Goal: Task Accomplishment & Management: Use online tool/utility

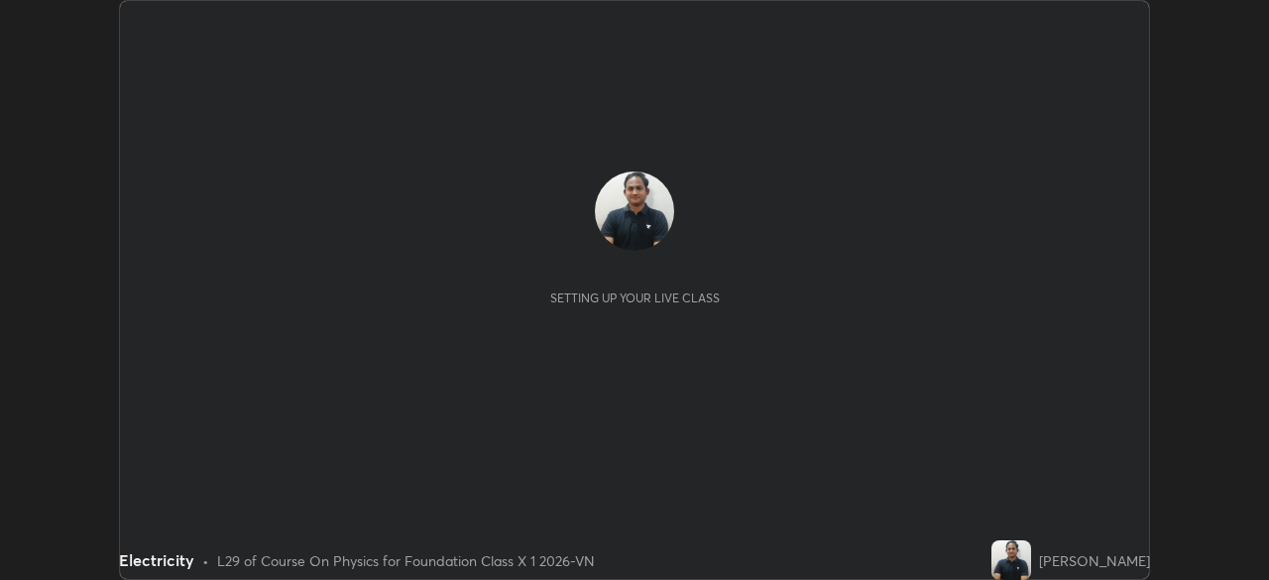
scroll to position [580, 1268]
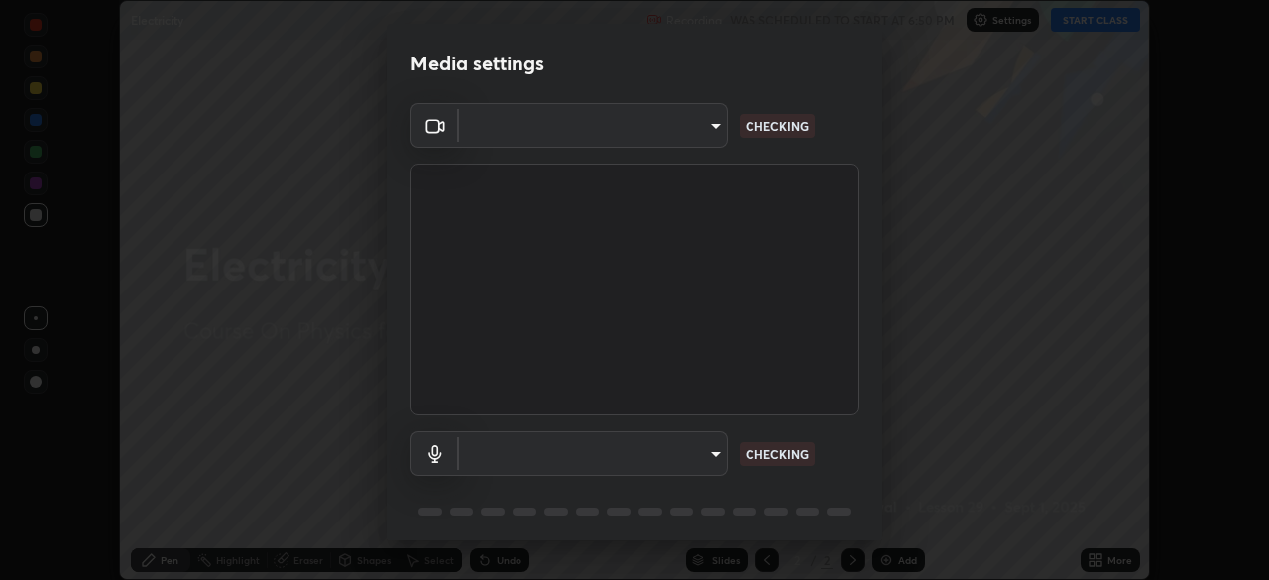
type input "5402053dac797fbd6203b9055fefd71c8703e877445e1219393e3e645ba4b0f2"
type input "communications"
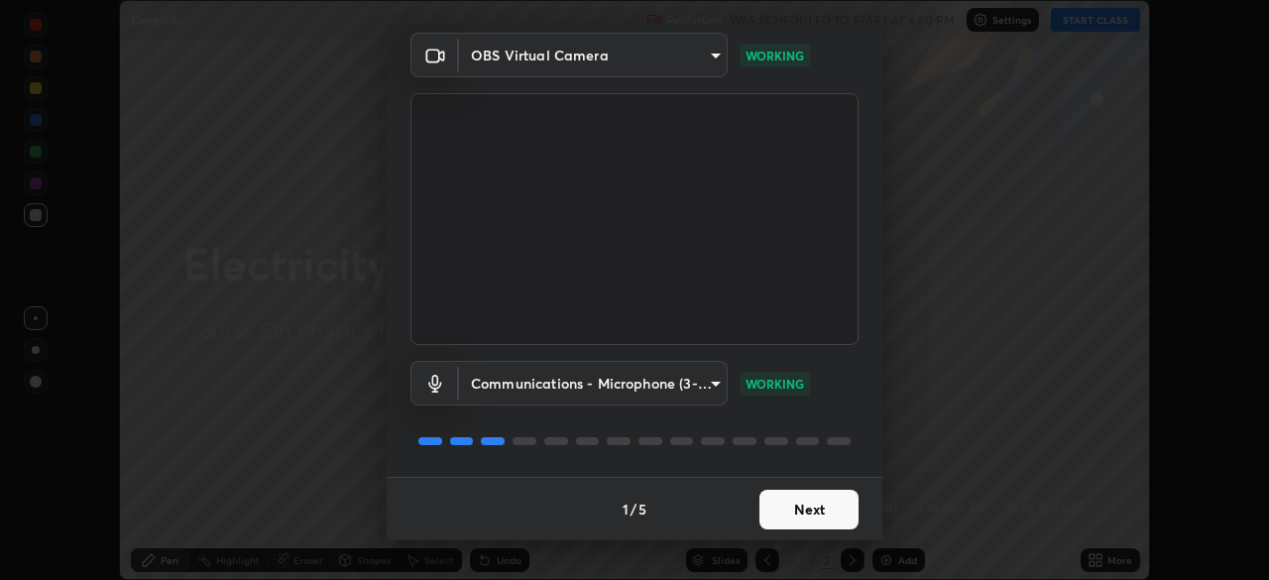
click at [809, 510] on button "Next" at bounding box center [808, 510] width 99 height 40
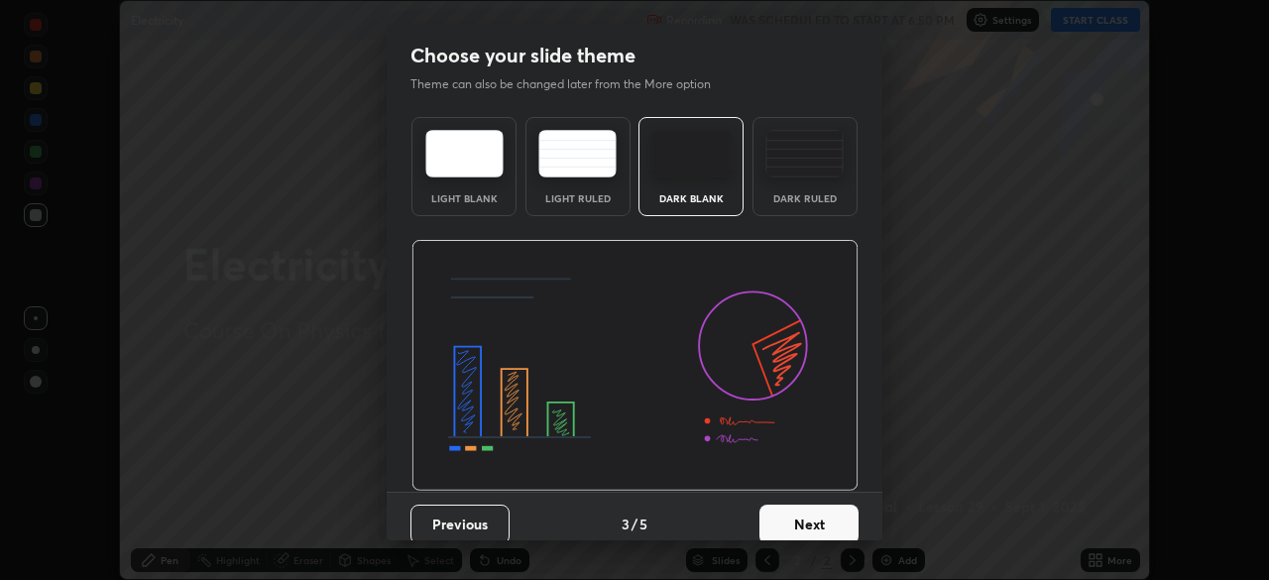
click at [808, 511] on button "Next" at bounding box center [808, 524] width 99 height 40
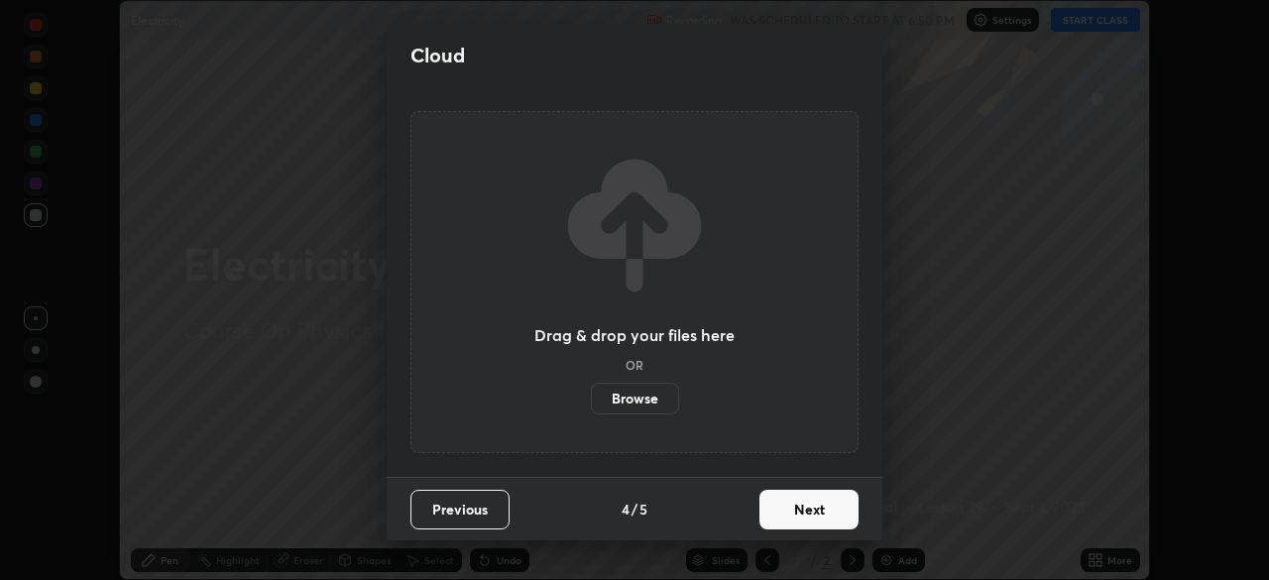
click at [816, 514] on button "Next" at bounding box center [808, 510] width 99 height 40
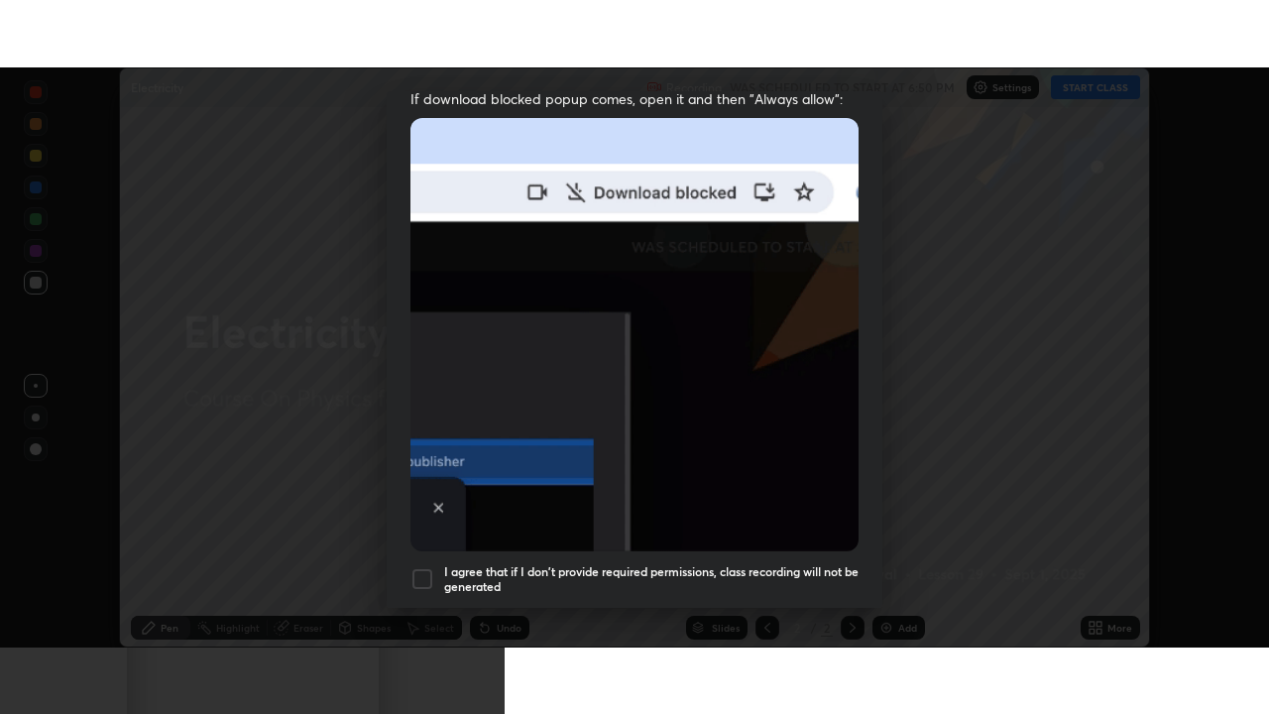
scroll to position [475, 0]
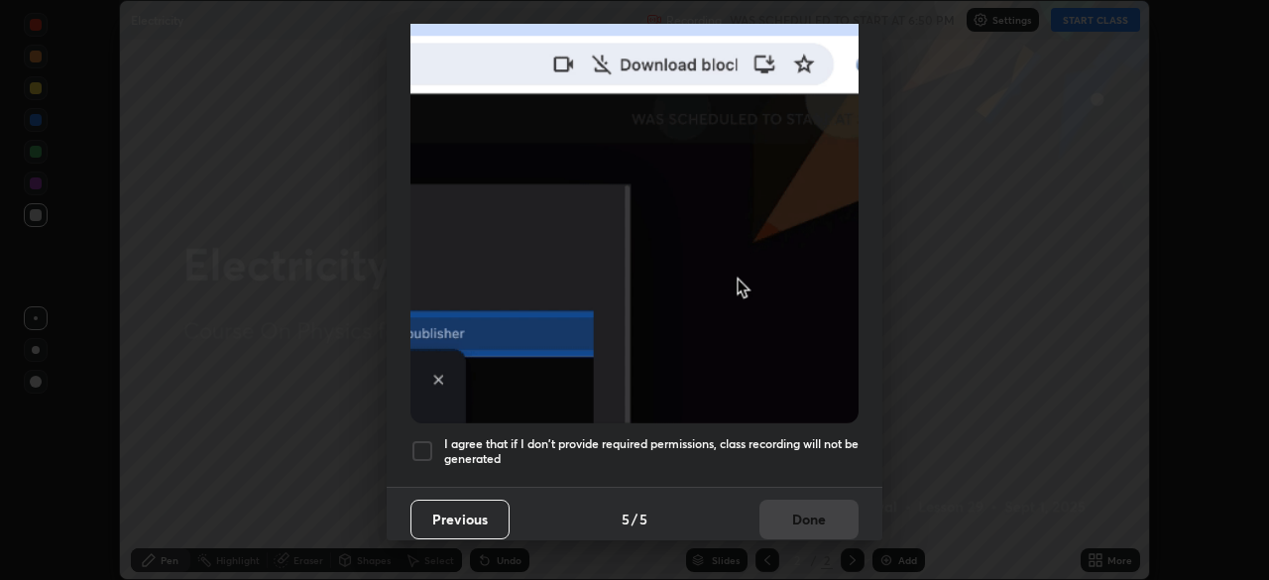
click at [758, 436] on h5 "I agree that if I don't provide required permissions, class recording will not …" at bounding box center [651, 451] width 414 height 31
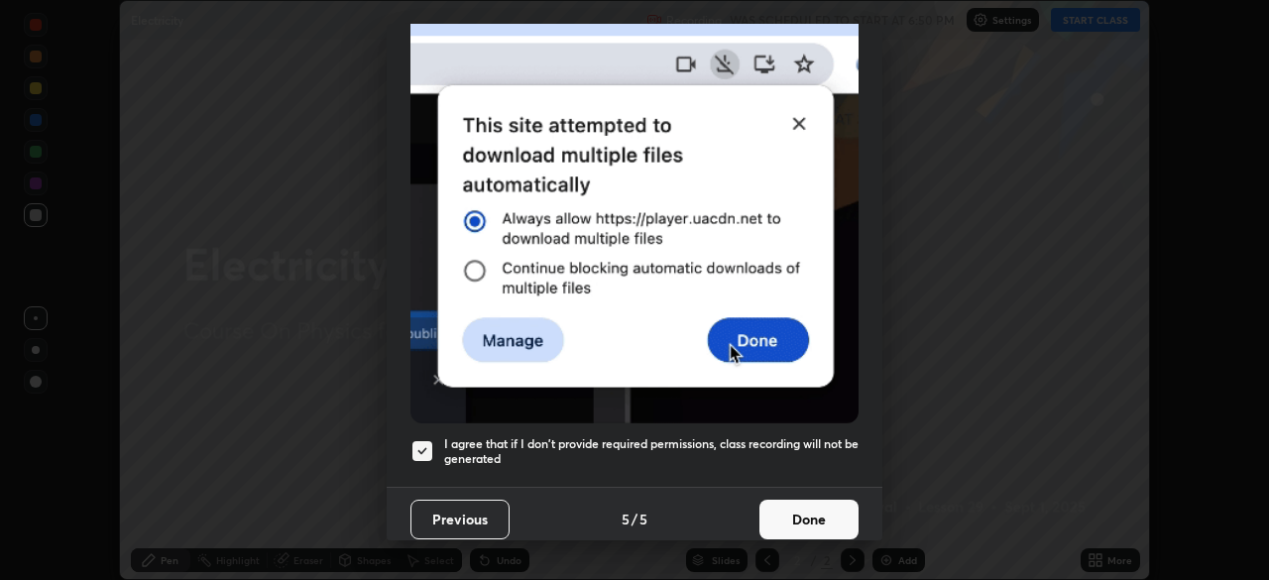
click at [815, 512] on button "Done" at bounding box center [808, 519] width 99 height 40
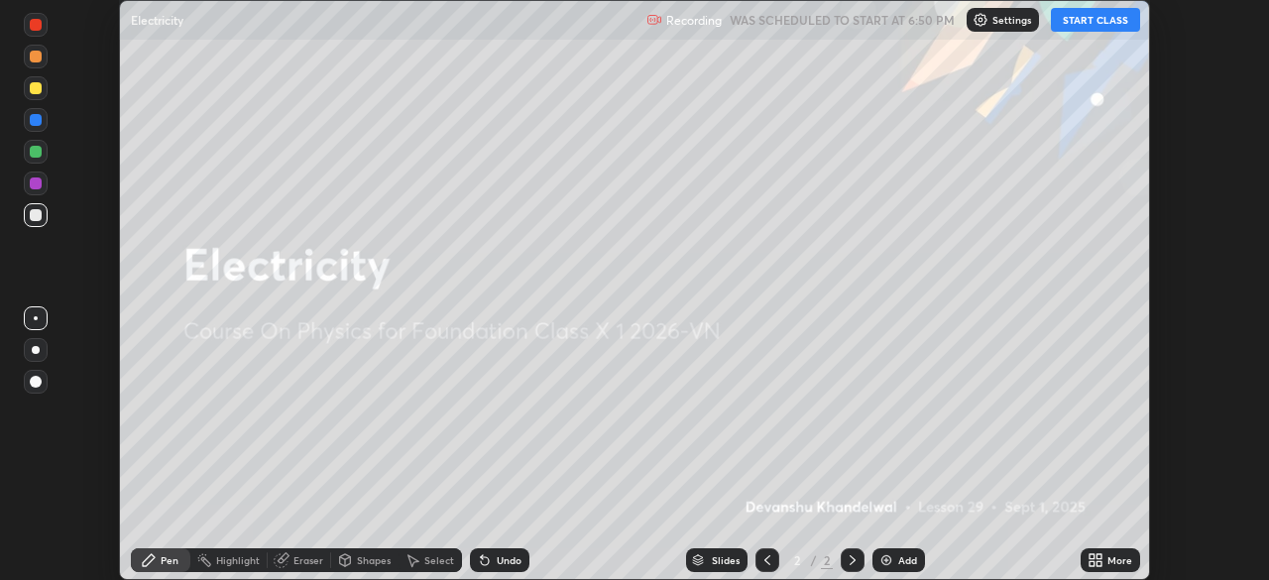
click at [1097, 565] on icon at bounding box center [1098, 563] width 5 height 5
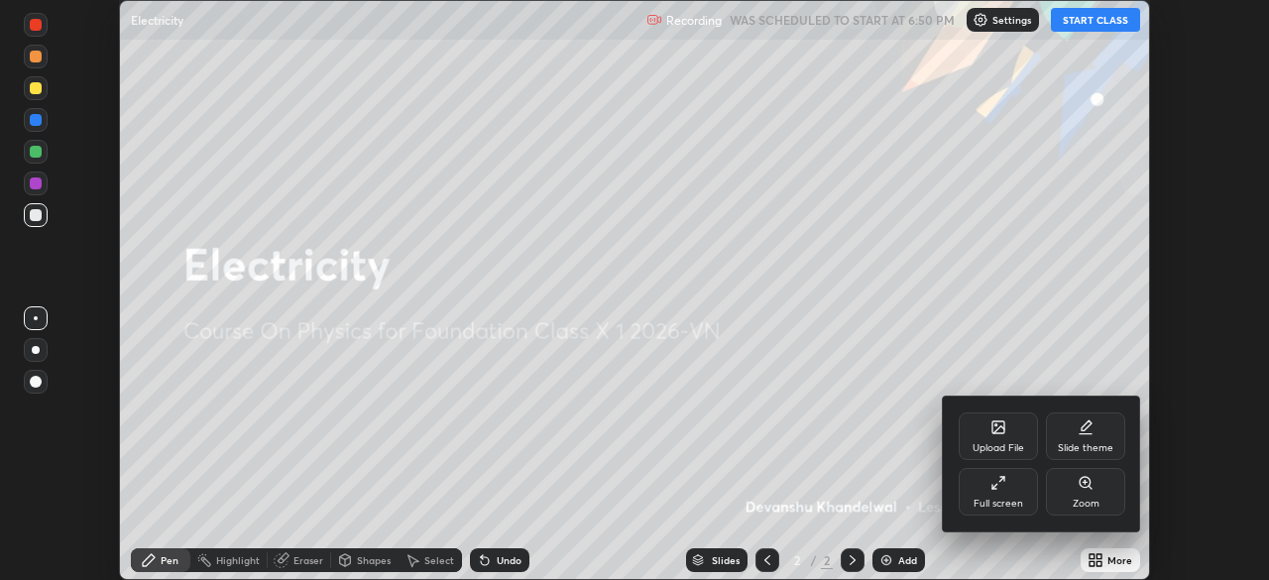
click at [1003, 510] on div "Full screen" at bounding box center [997, 492] width 79 height 48
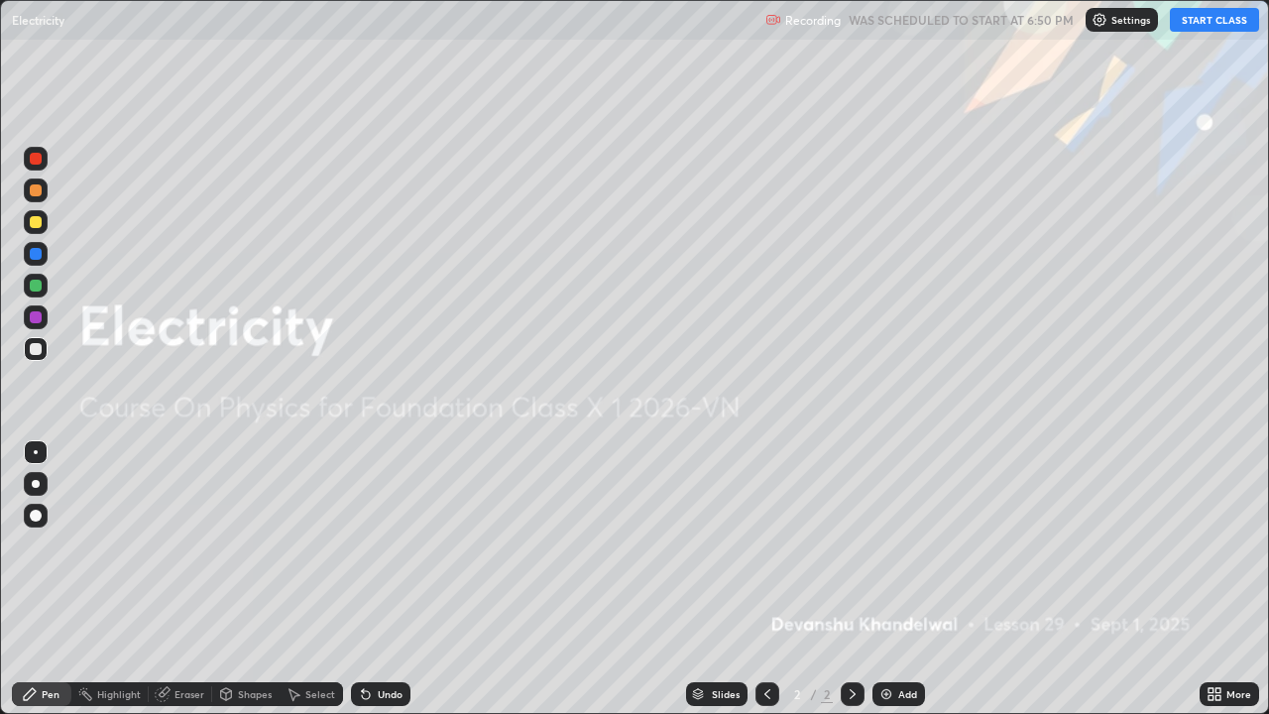
scroll to position [714, 1269]
click at [1196, 21] on button "START CLASS" at bounding box center [1213, 20] width 89 height 24
click at [903, 579] on div "Add" at bounding box center [907, 694] width 19 height 10
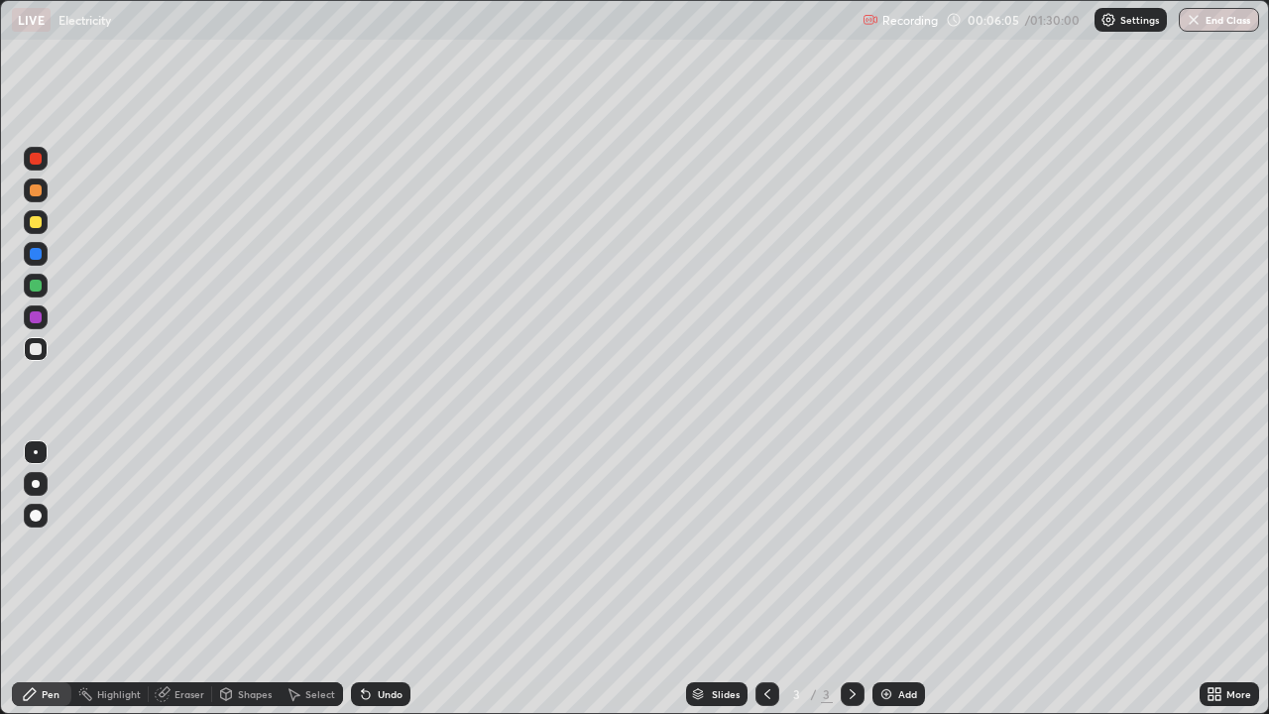
click at [395, 579] on div "Undo" at bounding box center [390, 694] width 25 height 10
click at [390, 579] on div "Undo" at bounding box center [390, 694] width 25 height 10
click at [371, 579] on div "Undo" at bounding box center [380, 694] width 59 height 24
click at [887, 579] on img at bounding box center [886, 694] width 16 height 16
click at [755, 579] on div at bounding box center [767, 694] width 24 height 40
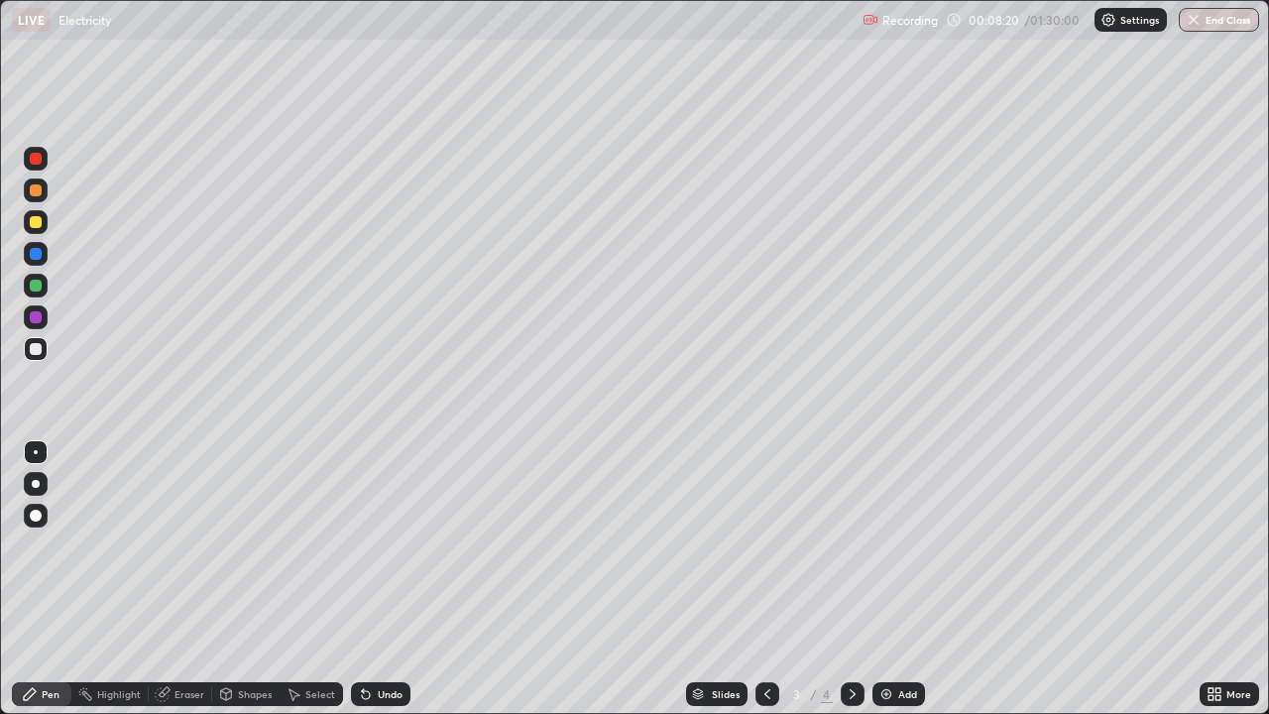
click at [848, 579] on icon at bounding box center [852, 694] width 16 height 16
click at [363, 579] on icon at bounding box center [366, 695] width 8 height 8
click at [387, 579] on div "Undo" at bounding box center [390, 694] width 25 height 10
click at [385, 579] on div "Undo" at bounding box center [390, 694] width 25 height 10
click at [377, 579] on div "Undo" at bounding box center [380, 694] width 59 height 24
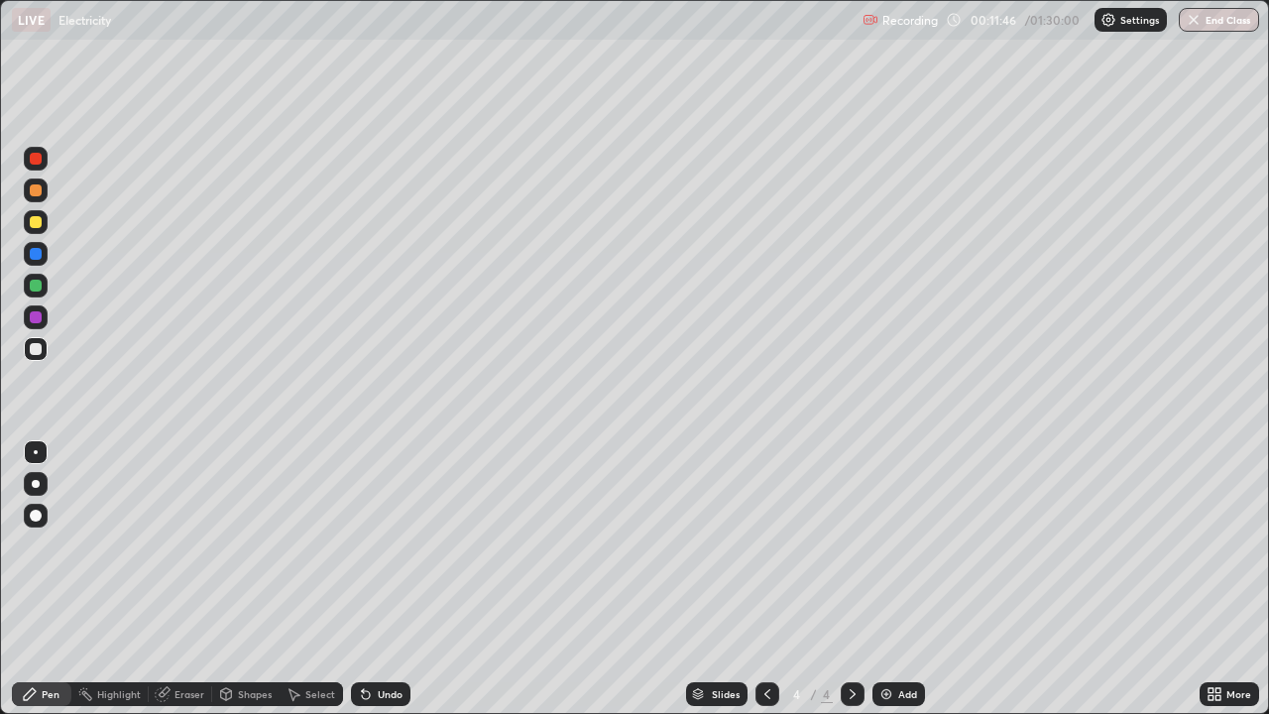
click at [394, 579] on div "Undo" at bounding box center [390, 694] width 25 height 10
click at [379, 579] on div "Undo" at bounding box center [380, 694] width 59 height 24
click at [882, 579] on img at bounding box center [886, 694] width 16 height 16
click at [378, 579] on div "Undo" at bounding box center [390, 694] width 25 height 10
click at [379, 579] on div "Undo" at bounding box center [380, 694] width 59 height 24
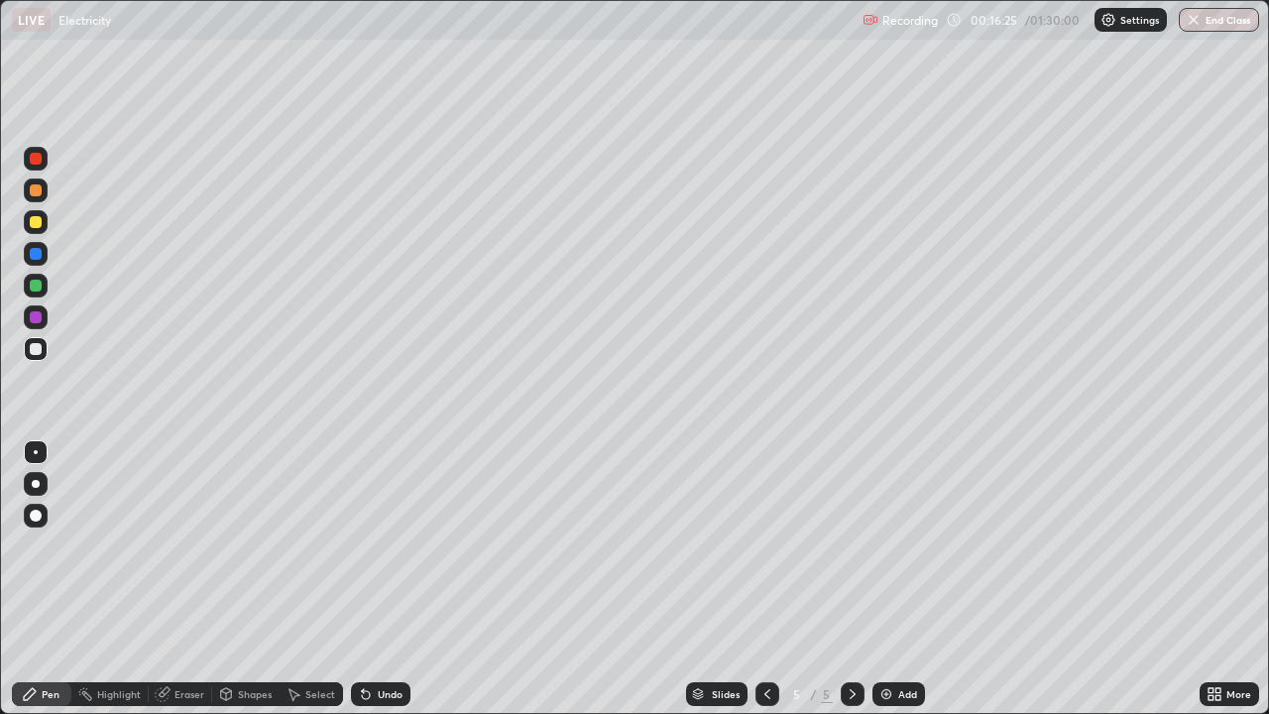
click at [374, 579] on div "Undo" at bounding box center [380, 694] width 59 height 24
click at [382, 579] on div "Undo" at bounding box center [390, 694] width 25 height 10
click at [387, 579] on div "Undo" at bounding box center [390, 694] width 25 height 10
click at [372, 579] on div "Undo" at bounding box center [380, 694] width 59 height 24
click at [378, 579] on div "Undo" at bounding box center [390, 694] width 25 height 10
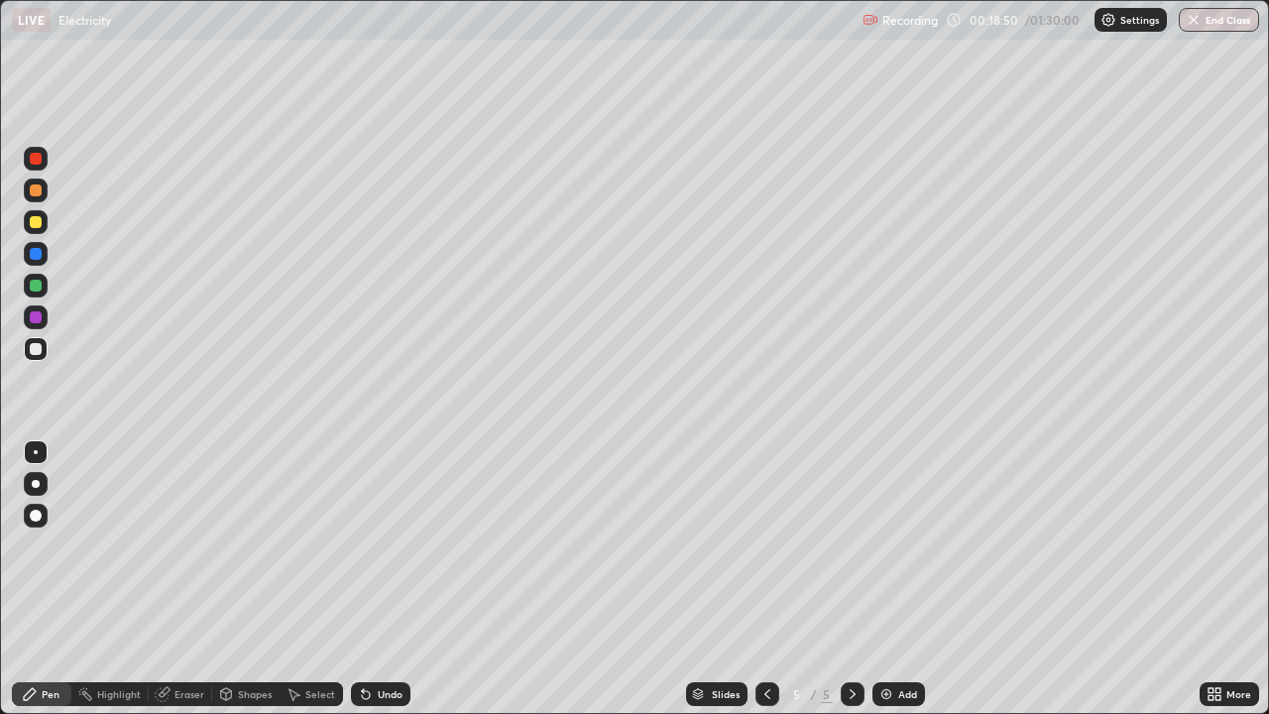
click at [405, 579] on div "Undo" at bounding box center [380, 694] width 59 height 24
click at [392, 579] on div "Undo" at bounding box center [380, 694] width 59 height 24
click at [888, 579] on img at bounding box center [886, 694] width 16 height 16
click at [882, 579] on img at bounding box center [886, 694] width 16 height 16
click at [881, 579] on div "Add" at bounding box center [898, 694] width 53 height 24
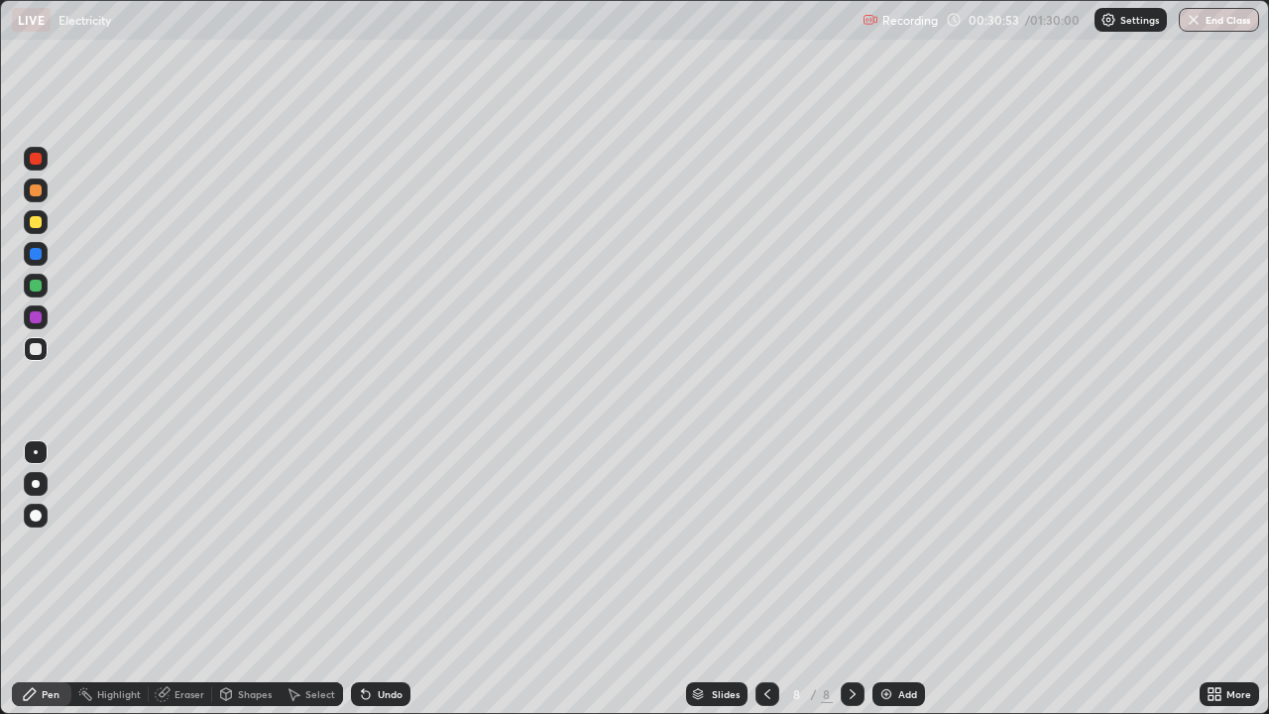
click at [385, 579] on div "Undo" at bounding box center [390, 694] width 25 height 10
click at [387, 579] on div "Undo" at bounding box center [390, 694] width 25 height 10
click at [395, 579] on div "Undo" at bounding box center [390, 694] width 25 height 10
click at [881, 579] on img at bounding box center [886, 694] width 16 height 16
click at [378, 579] on div "Undo" at bounding box center [390, 694] width 25 height 10
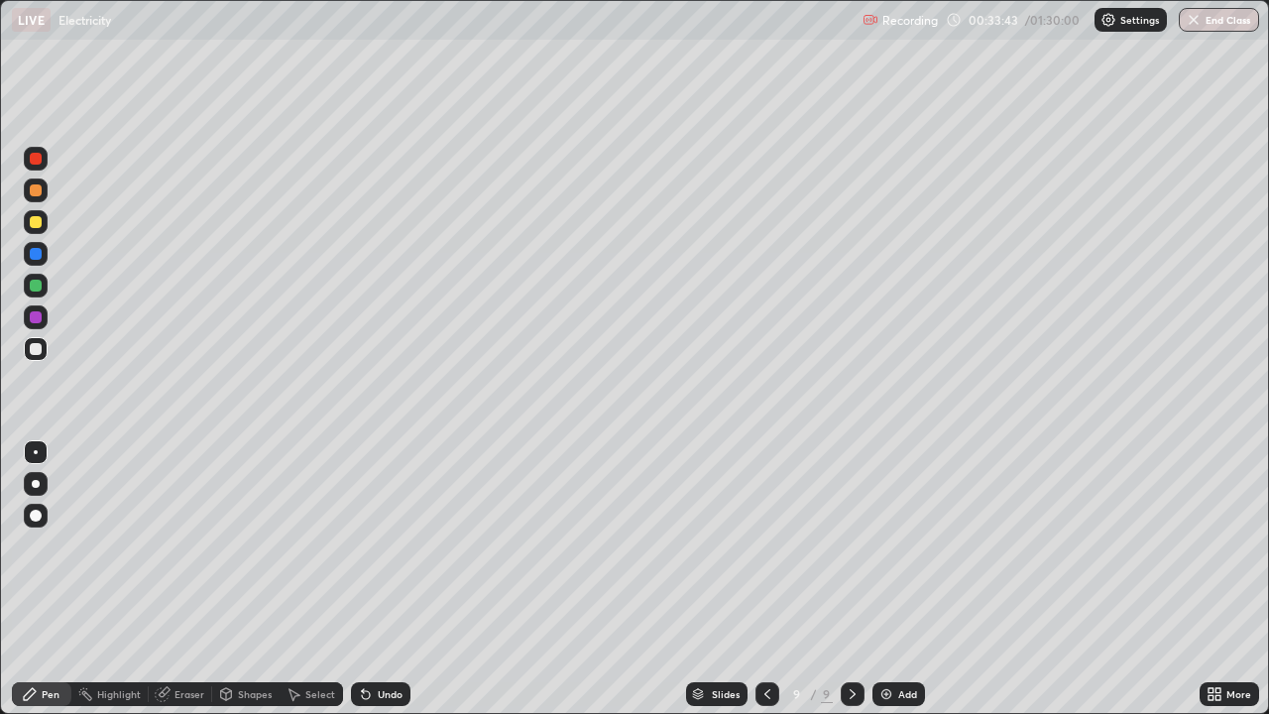
click at [380, 579] on div "Undo" at bounding box center [380, 694] width 59 height 24
click at [370, 579] on icon at bounding box center [366, 694] width 16 height 16
click at [177, 579] on div "Eraser" at bounding box center [189, 694] width 30 height 10
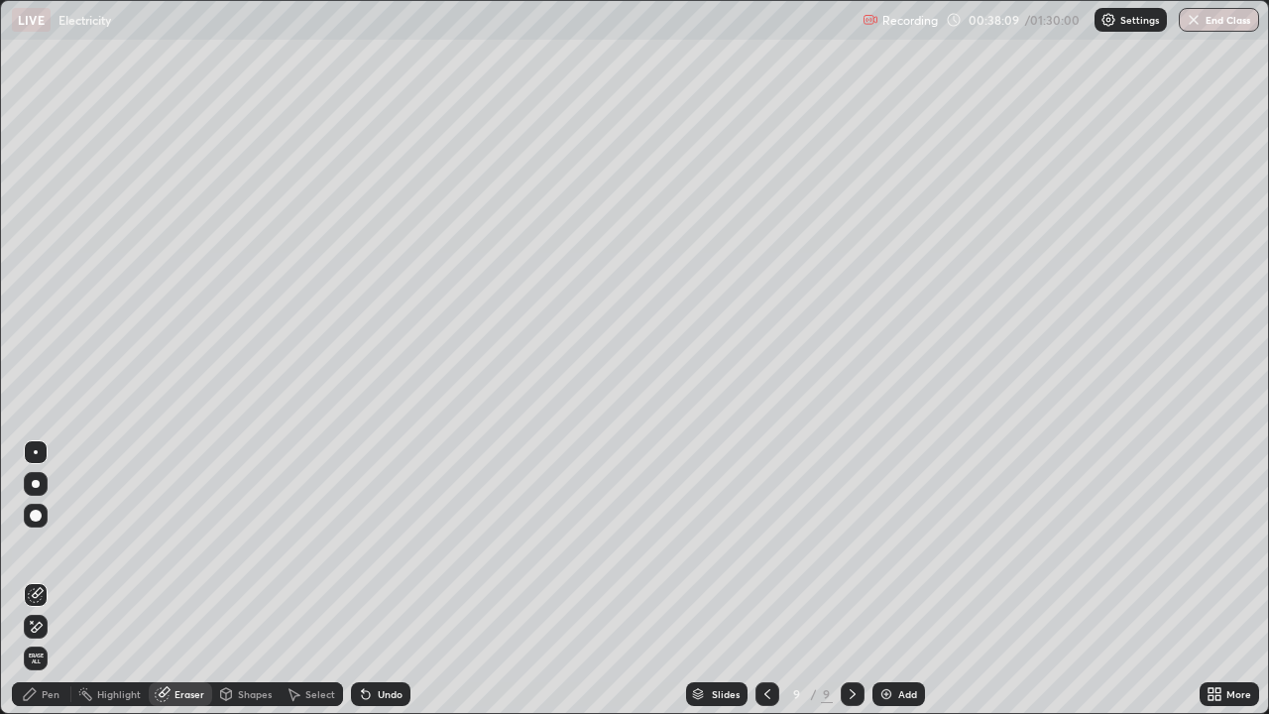
click at [37, 579] on icon at bounding box center [30, 694] width 16 height 16
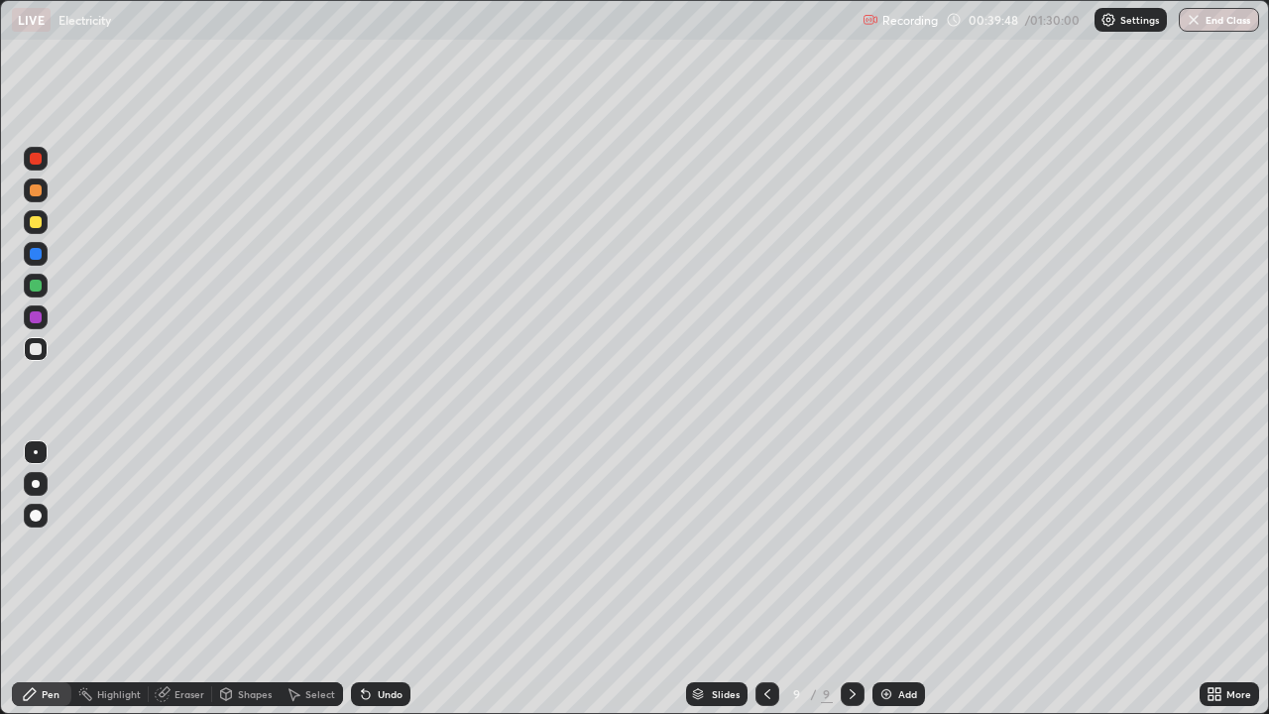
click at [392, 579] on div "Undo" at bounding box center [390, 694] width 25 height 10
click at [386, 579] on div "Undo" at bounding box center [380, 694] width 59 height 24
click at [896, 579] on div "Add" at bounding box center [898, 694] width 53 height 24
click at [369, 579] on div "Undo" at bounding box center [380, 694] width 59 height 24
click at [371, 579] on div "Undo" at bounding box center [380, 694] width 59 height 24
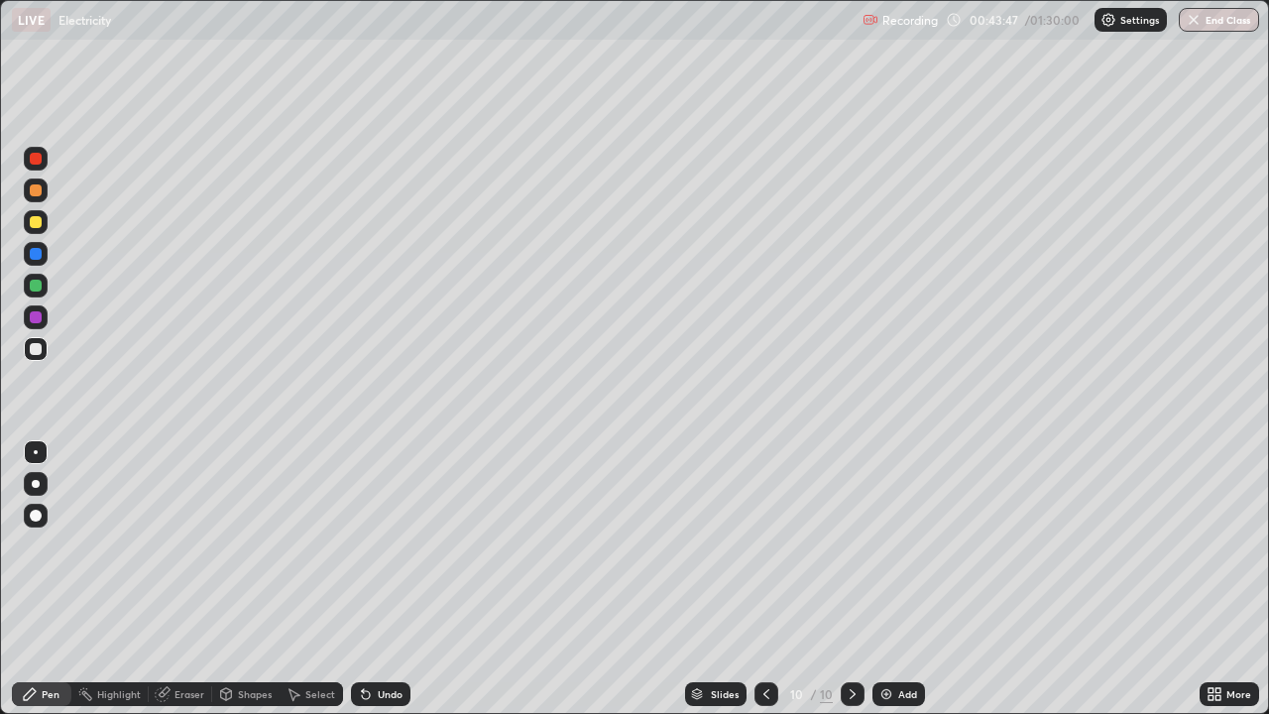
click at [363, 579] on icon at bounding box center [366, 695] width 8 height 8
click at [370, 579] on icon at bounding box center [366, 694] width 16 height 16
click at [386, 579] on div "Undo" at bounding box center [390, 694] width 25 height 10
click at [756, 579] on div at bounding box center [766, 694] width 24 height 24
click at [850, 579] on icon at bounding box center [852, 694] width 16 height 16
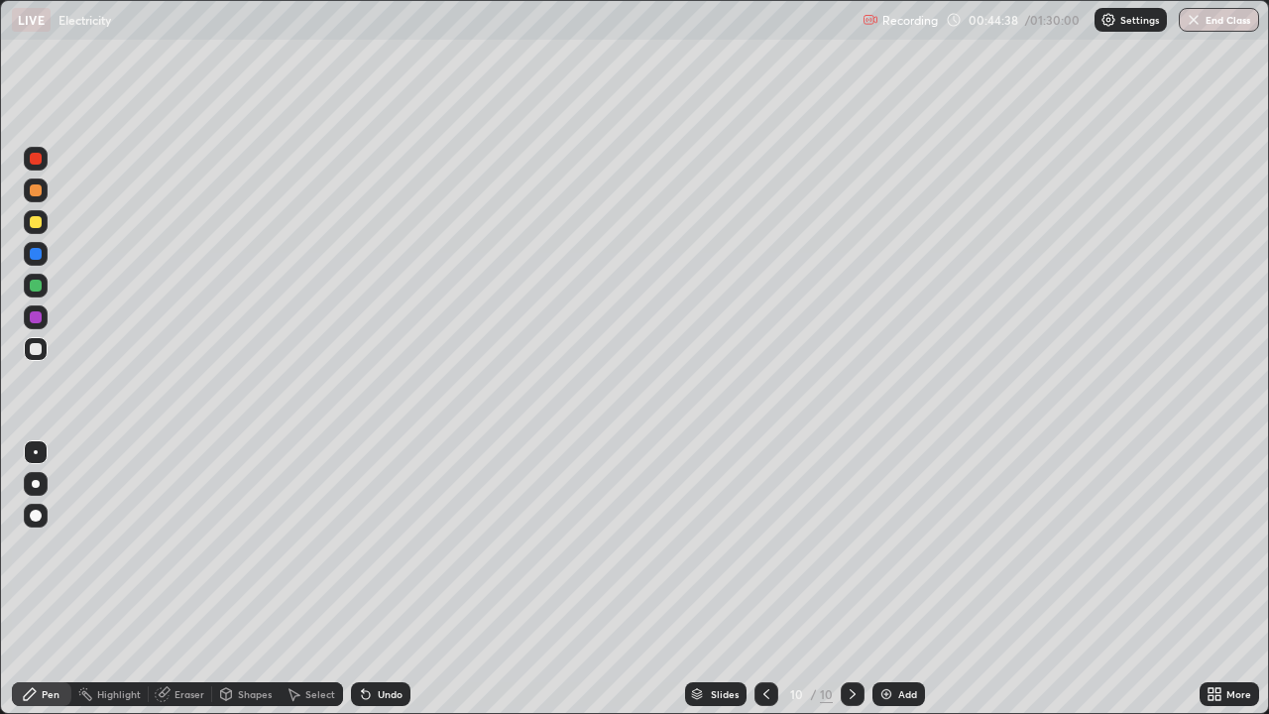
click at [841, 579] on div at bounding box center [852, 694] width 24 height 24
click at [881, 579] on img at bounding box center [886, 694] width 16 height 16
click at [369, 579] on icon at bounding box center [366, 694] width 16 height 16
click at [362, 579] on icon at bounding box center [366, 695] width 8 height 8
click at [387, 579] on div "Undo" at bounding box center [380, 694] width 59 height 24
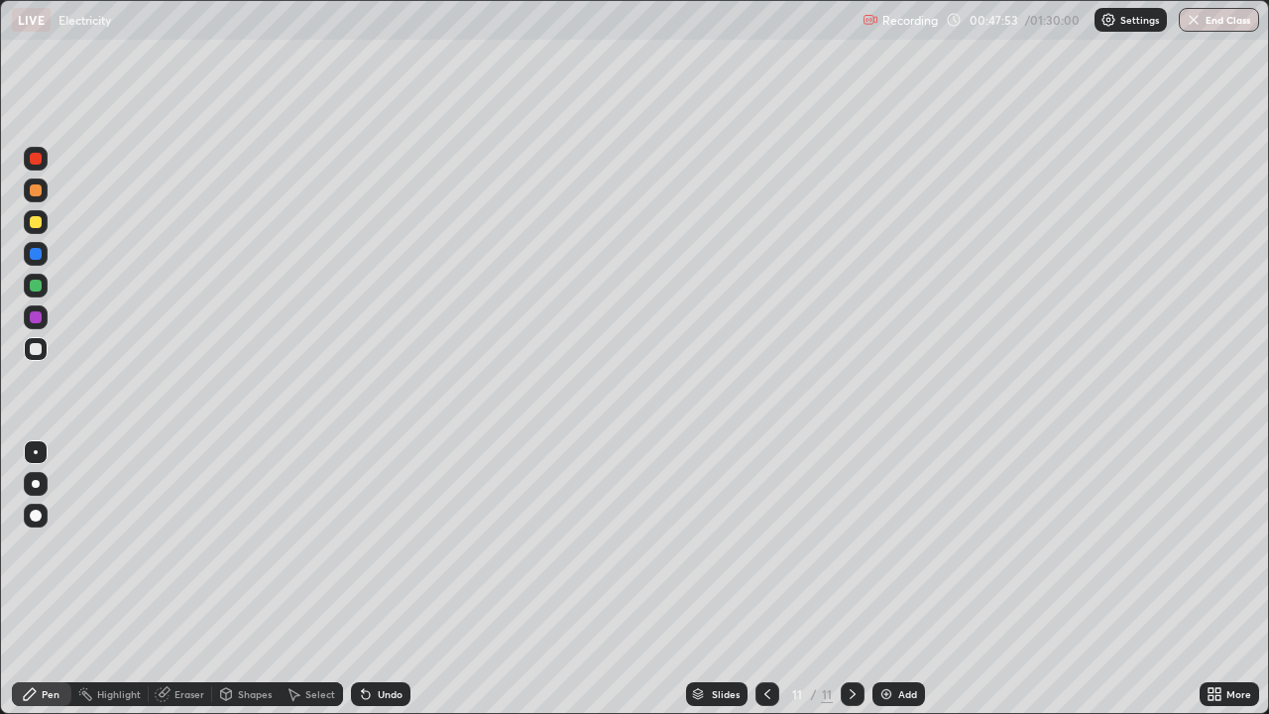
click at [394, 579] on div "Undo" at bounding box center [380, 694] width 59 height 24
click at [400, 579] on div "Undo" at bounding box center [380, 694] width 59 height 24
click at [898, 579] on div "Add" at bounding box center [907, 694] width 19 height 10
click at [34, 254] on div at bounding box center [36, 254] width 12 height 12
click at [759, 579] on icon at bounding box center [767, 694] width 16 height 16
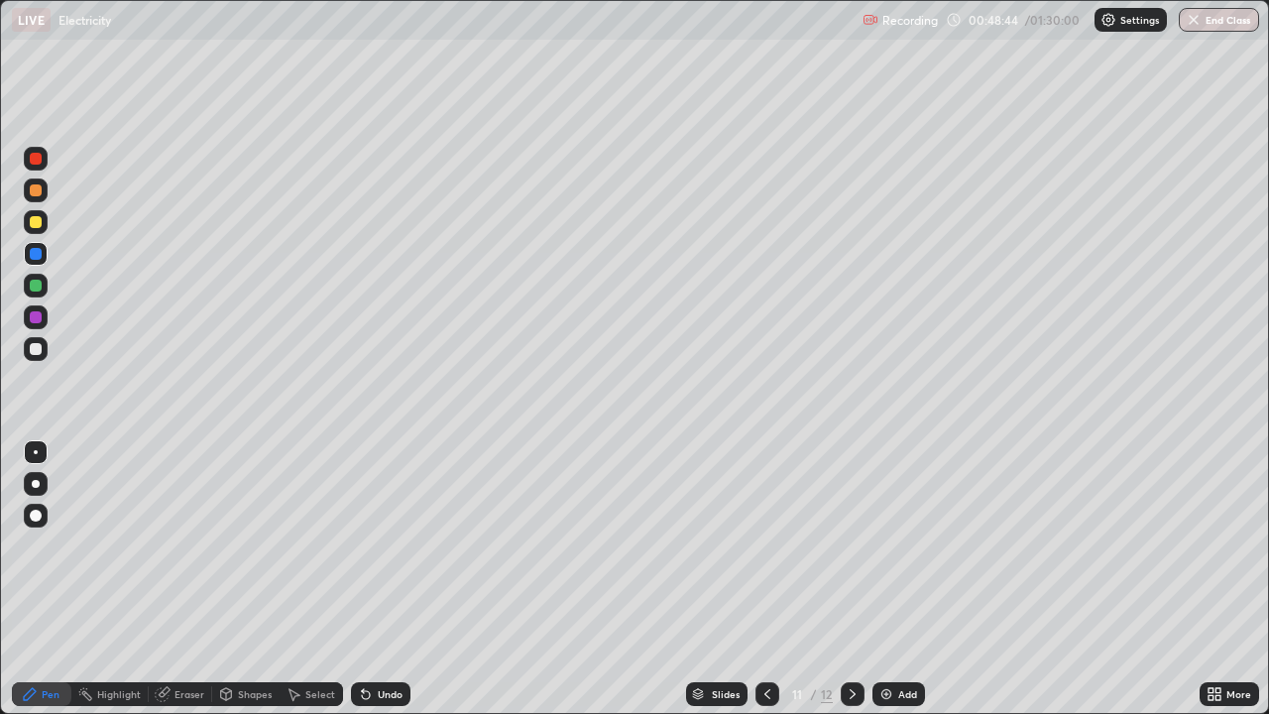
click at [38, 579] on div "Pen" at bounding box center [41, 694] width 59 height 24
click at [44, 350] on div at bounding box center [36, 349] width 24 height 24
click at [882, 579] on img at bounding box center [886, 694] width 16 height 16
click at [765, 579] on icon at bounding box center [767, 694] width 16 height 16
click at [849, 579] on icon at bounding box center [852, 694] width 16 height 16
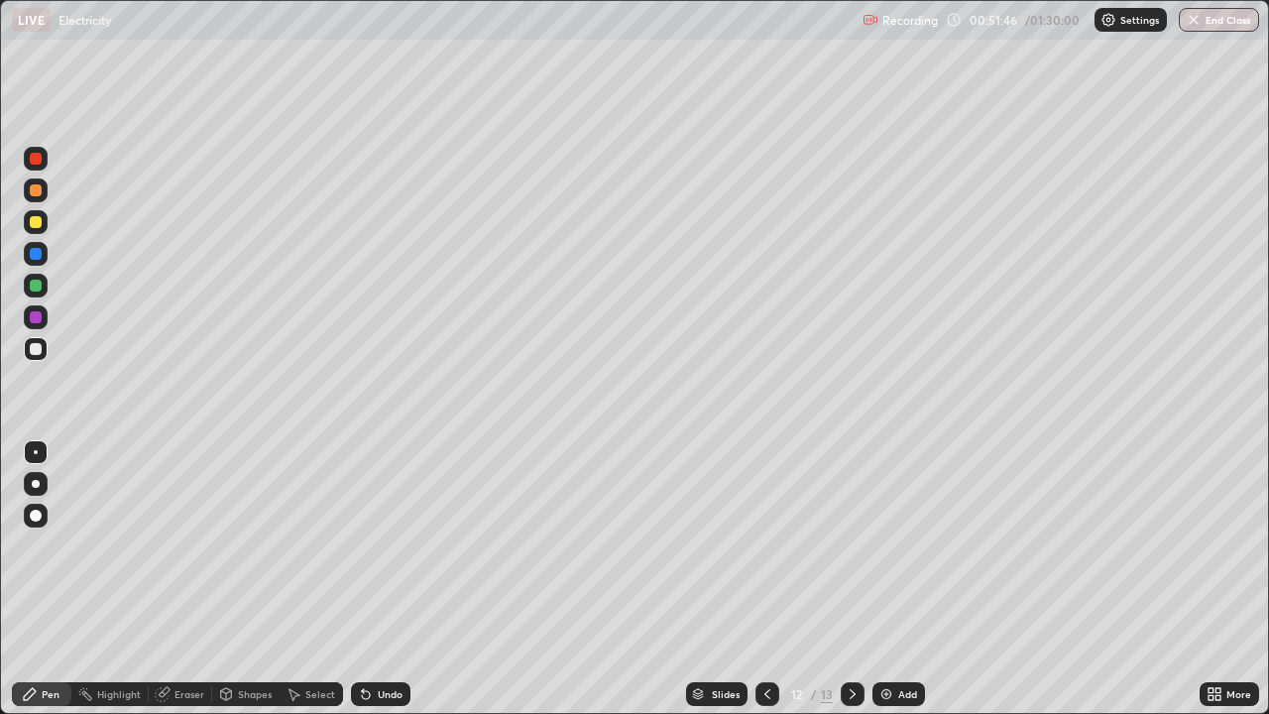
click at [875, 579] on div "Add" at bounding box center [898, 694] width 53 height 24
click at [392, 579] on div "Undo" at bounding box center [380, 694] width 59 height 24
click at [310, 579] on div "Select" at bounding box center [320, 694] width 30 height 10
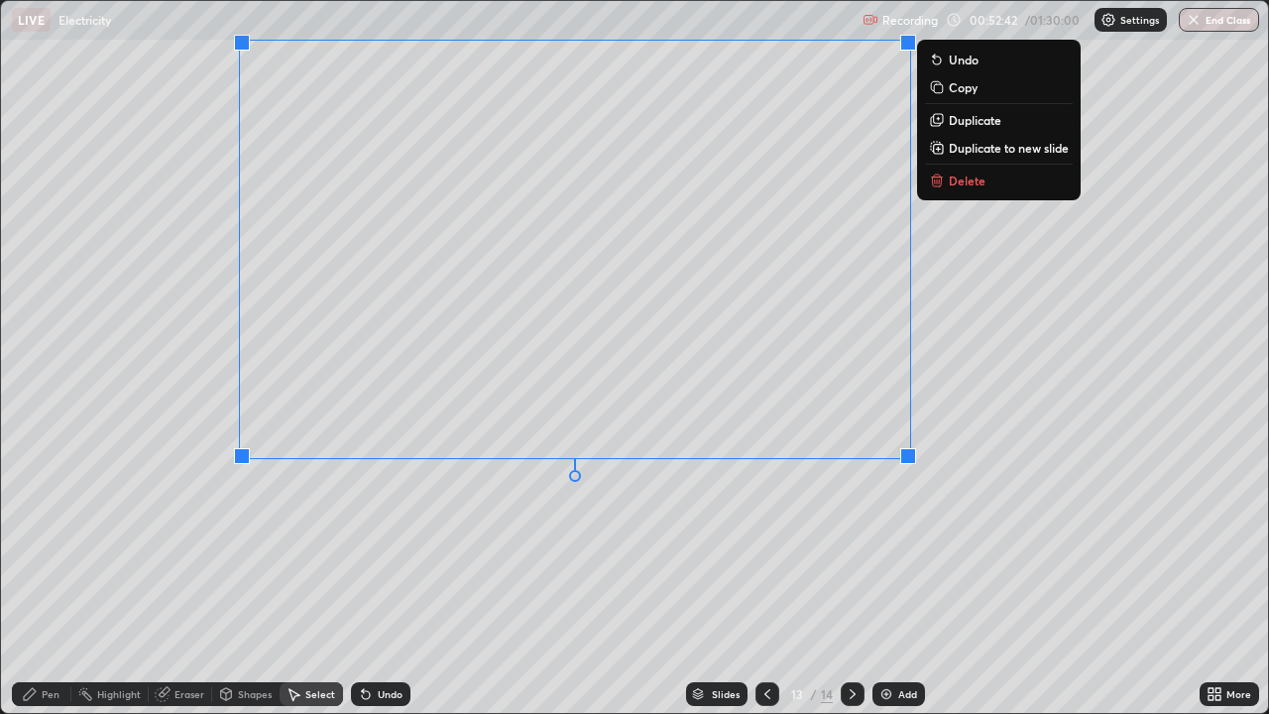
click at [957, 187] on p "Delete" at bounding box center [966, 180] width 37 height 16
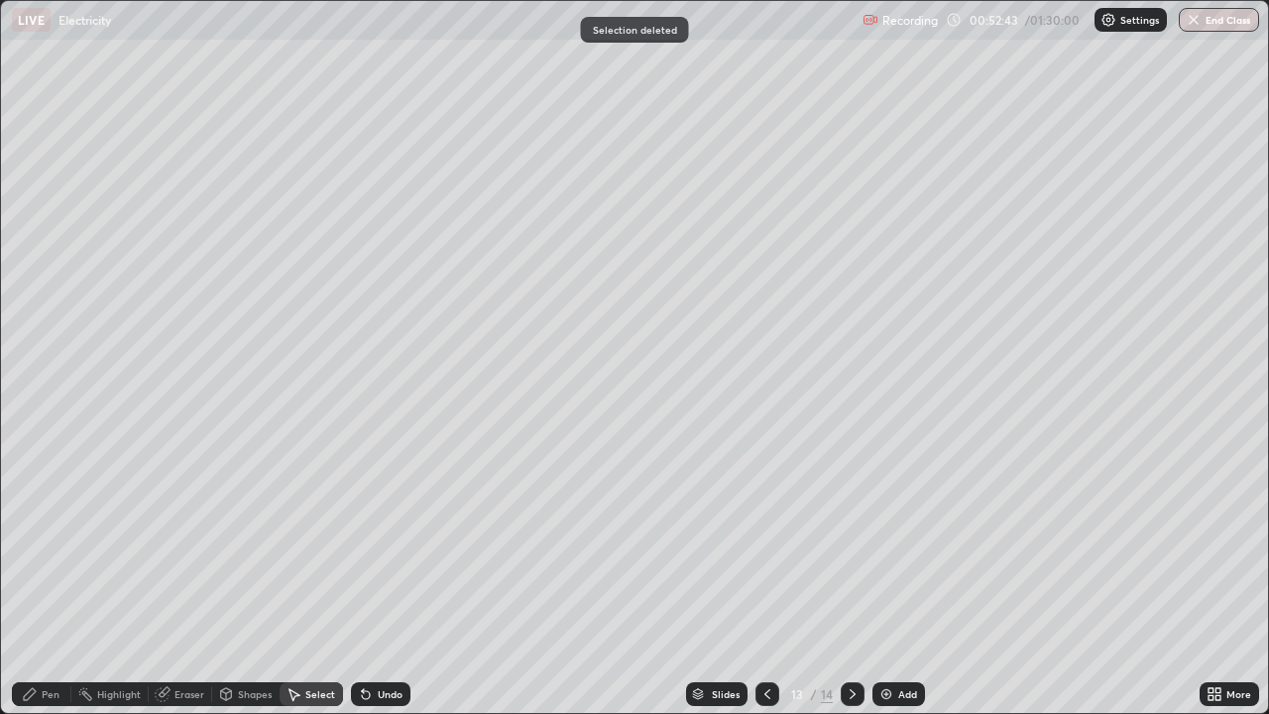
click at [38, 579] on icon at bounding box center [30, 694] width 16 height 16
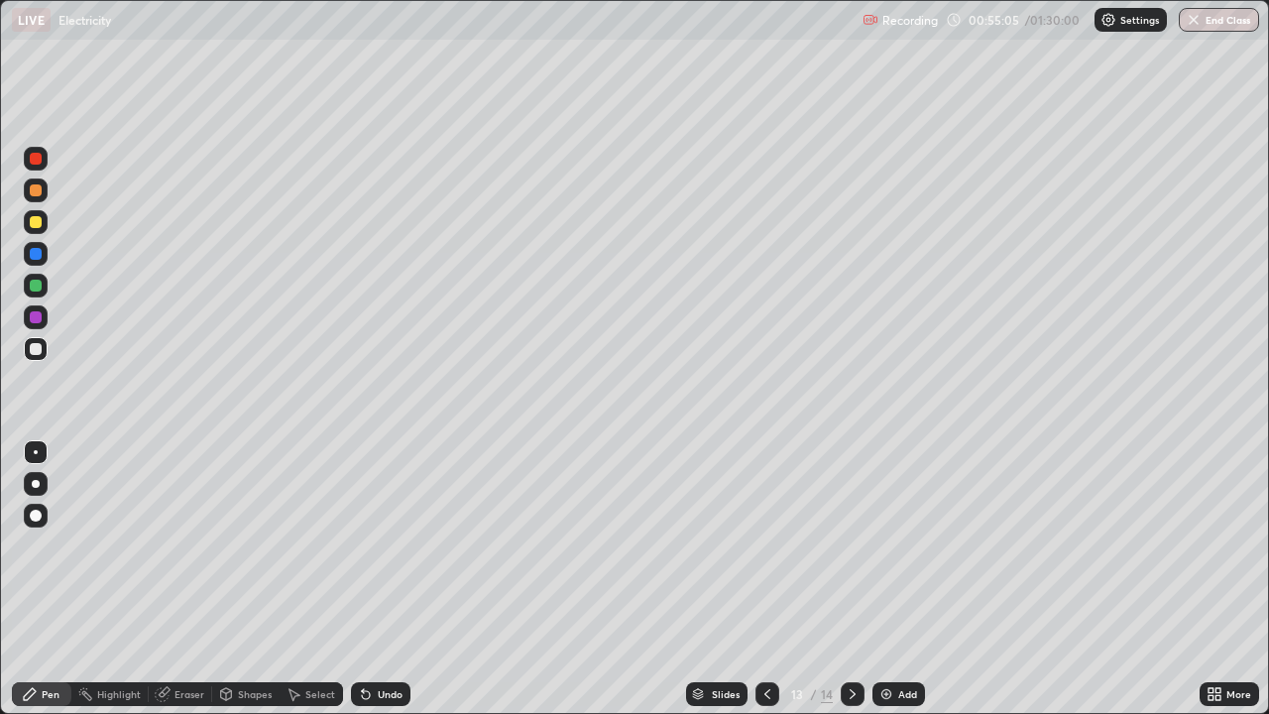
click at [389, 579] on div "Undo" at bounding box center [390, 694] width 25 height 10
click at [381, 579] on div "Undo" at bounding box center [390, 694] width 25 height 10
click at [248, 579] on div "Shapes" at bounding box center [255, 694] width 34 height 10
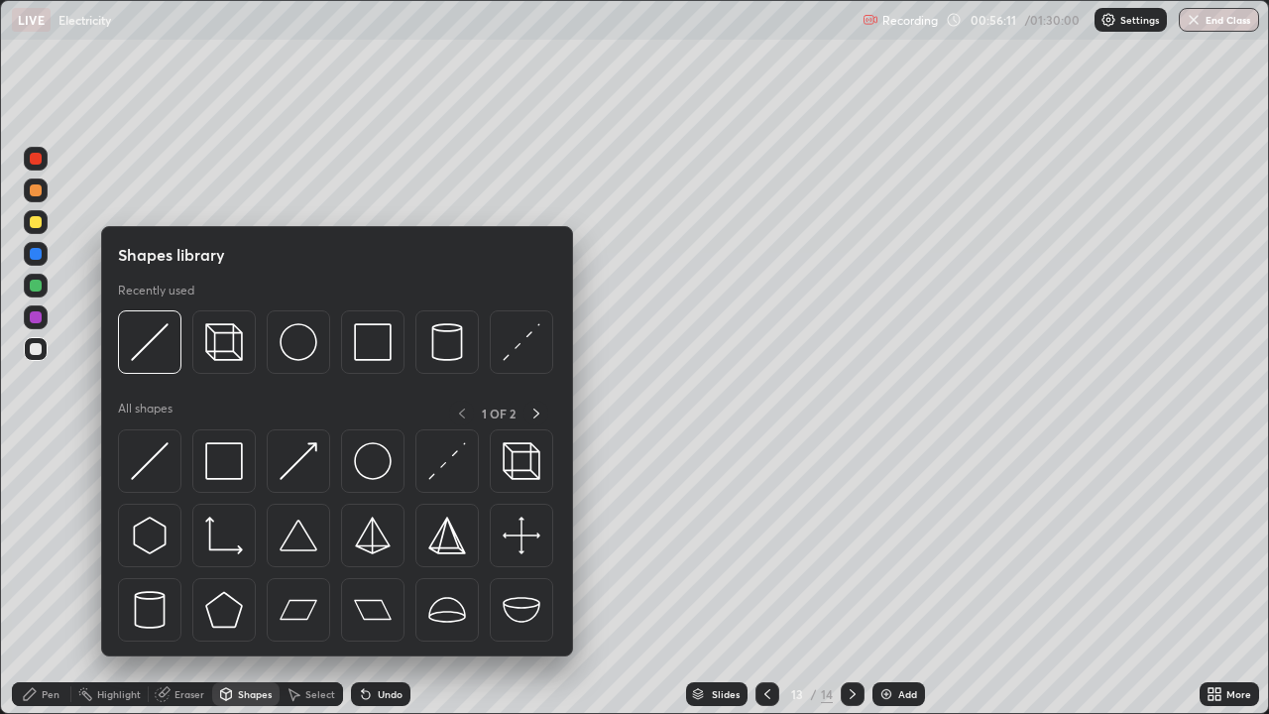
click at [186, 579] on div "Eraser" at bounding box center [189, 694] width 30 height 10
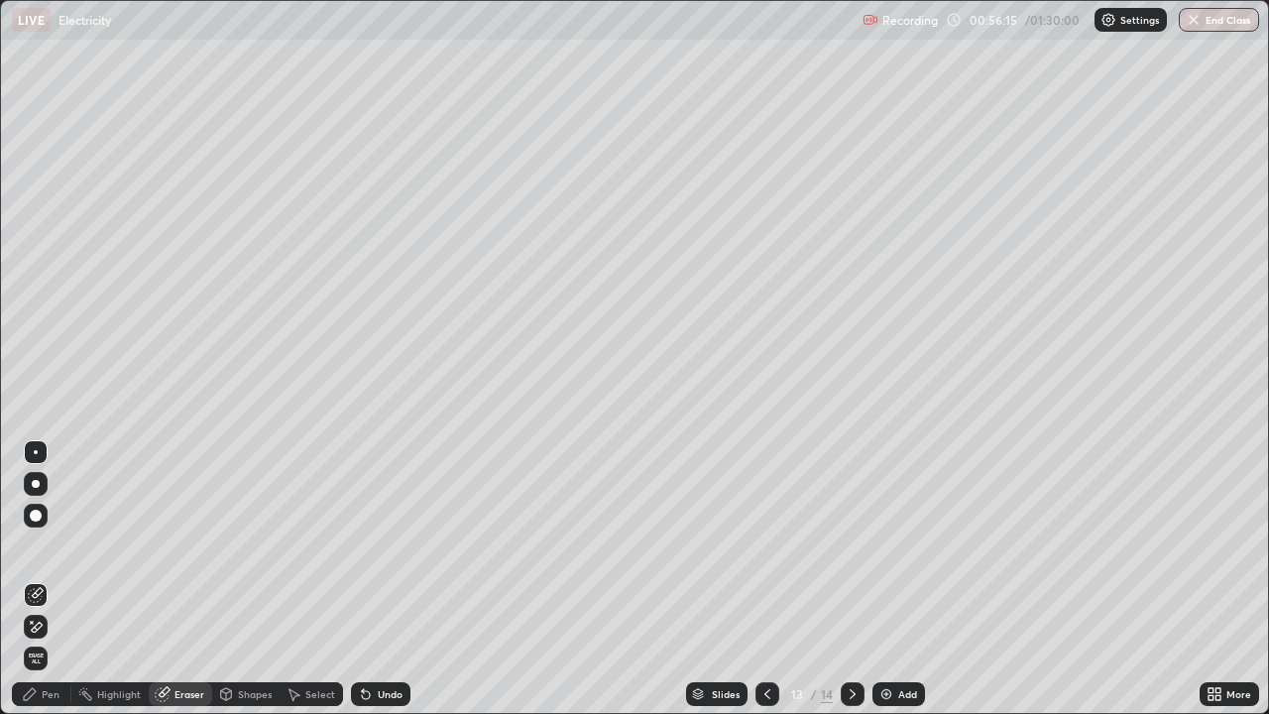
click at [36, 579] on icon at bounding box center [30, 694] width 16 height 16
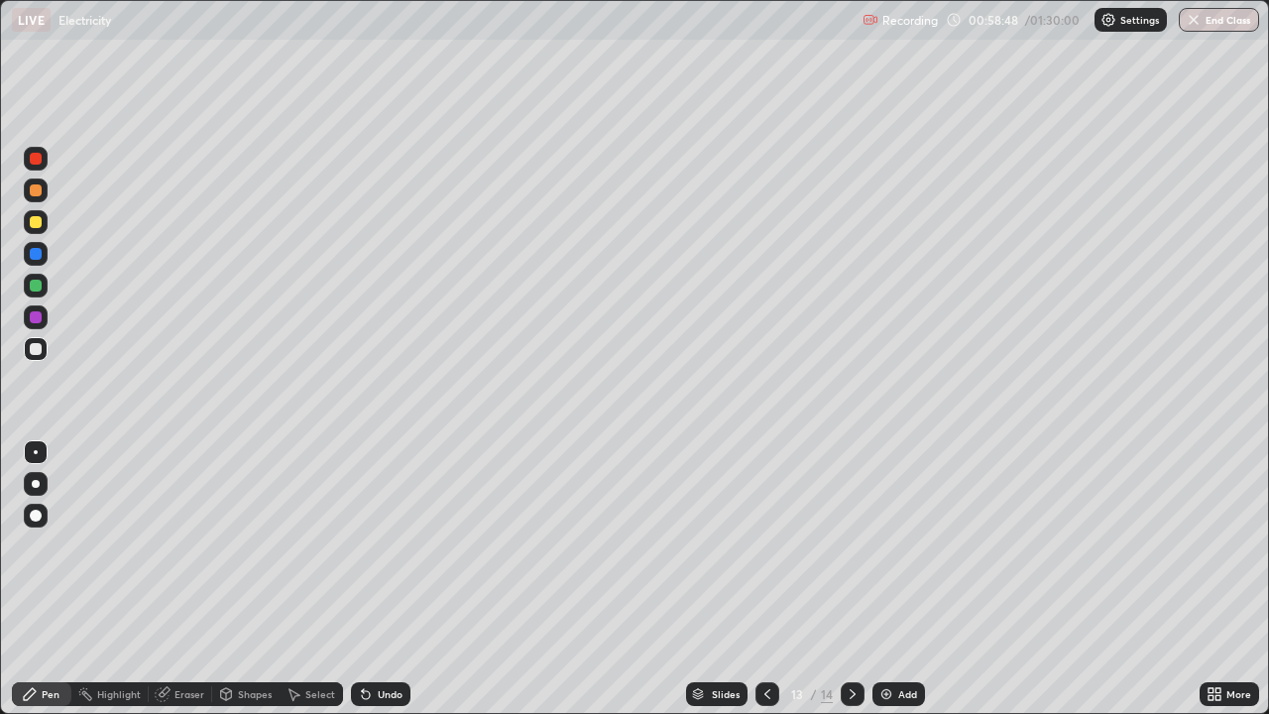
click at [170, 579] on div "Eraser" at bounding box center [180, 694] width 63 height 24
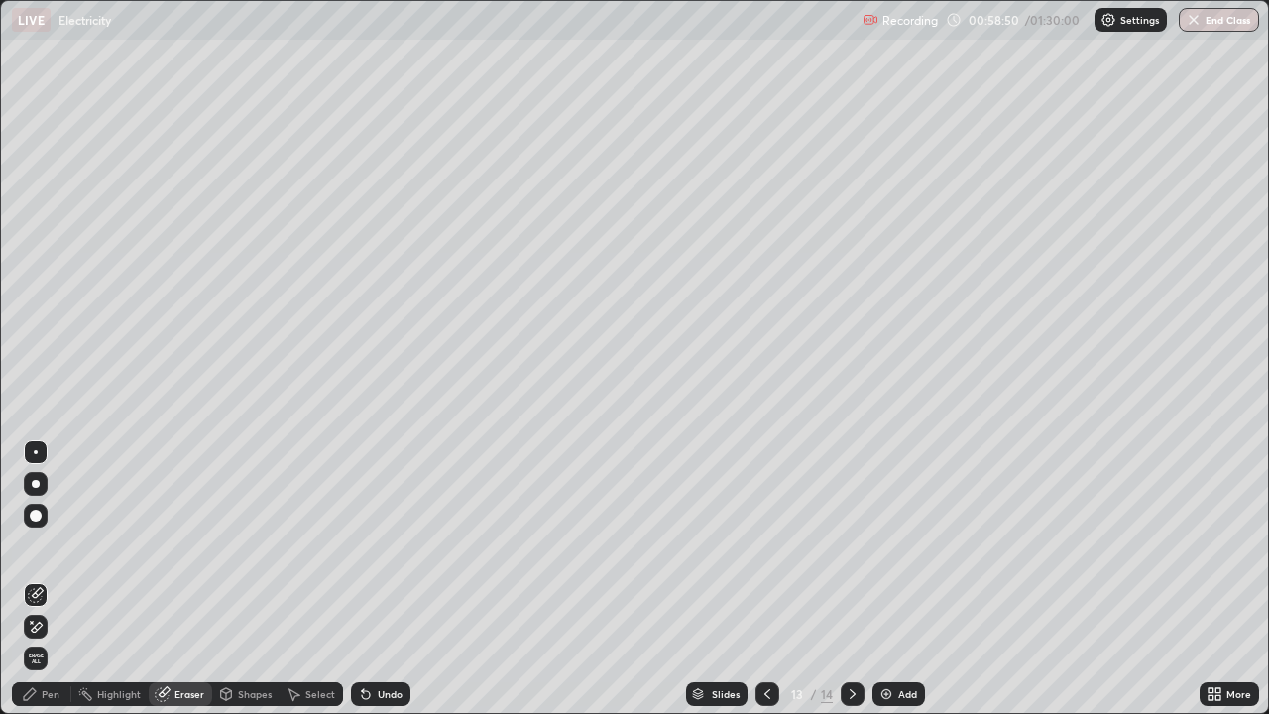
click at [31, 579] on icon at bounding box center [30, 694] width 16 height 16
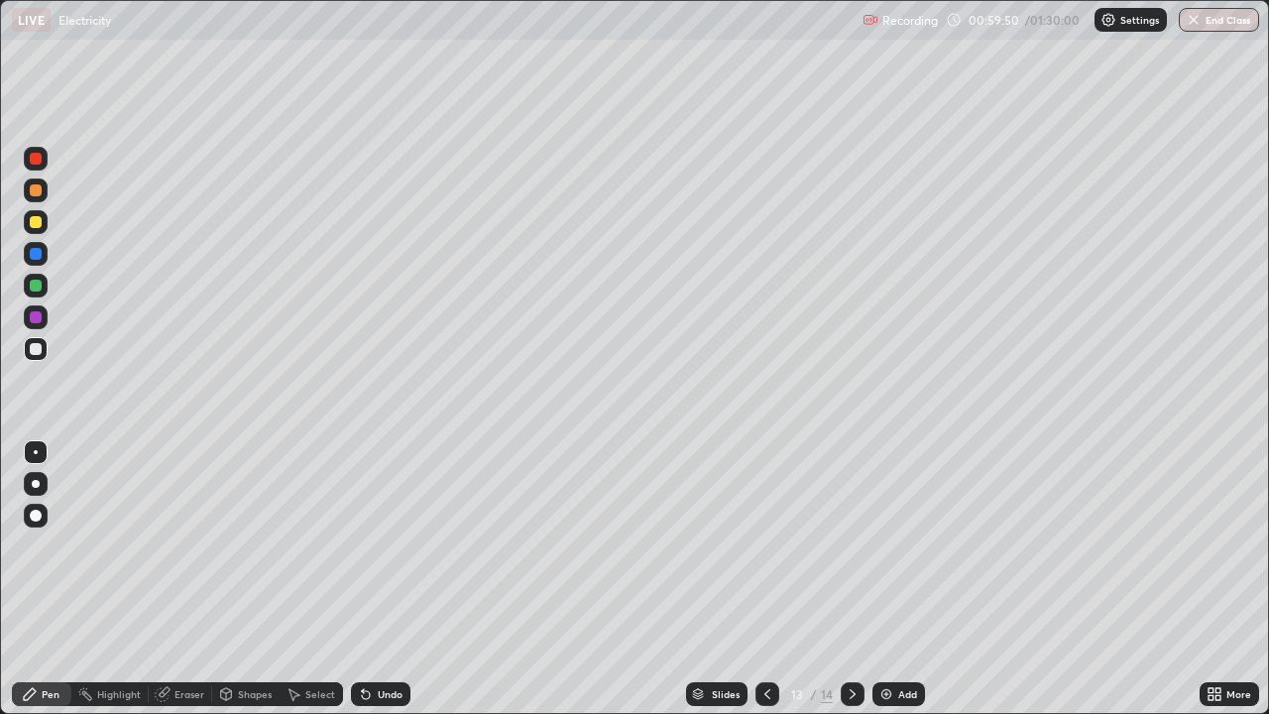
click at [697, 579] on div "Slides" at bounding box center [716, 694] width 61 height 24
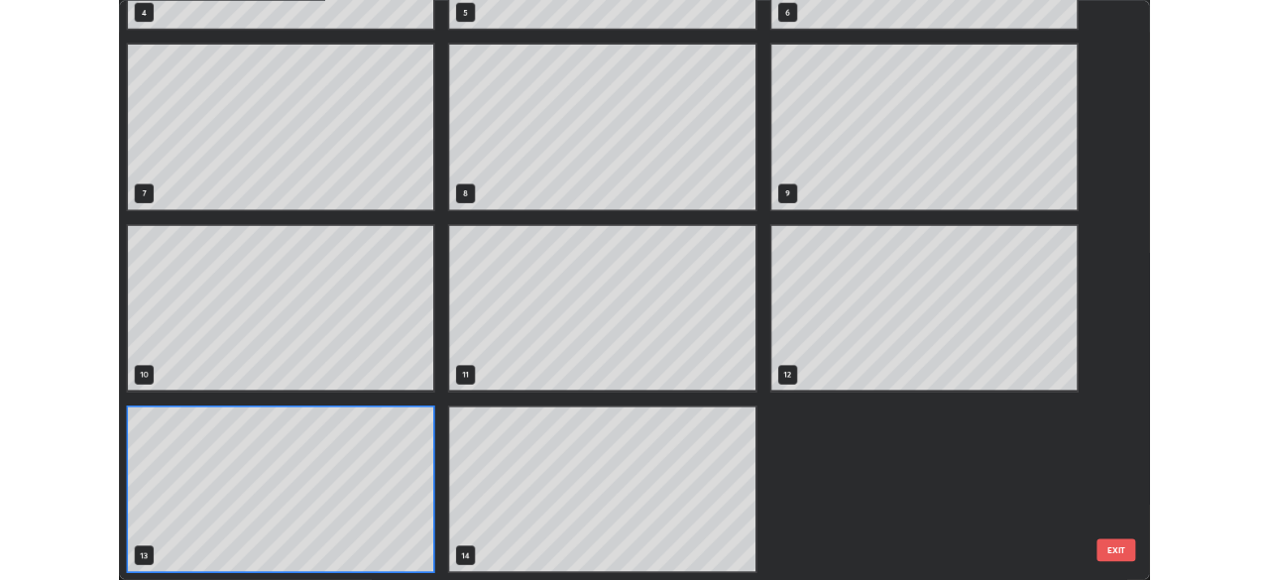
scroll to position [706, 1257]
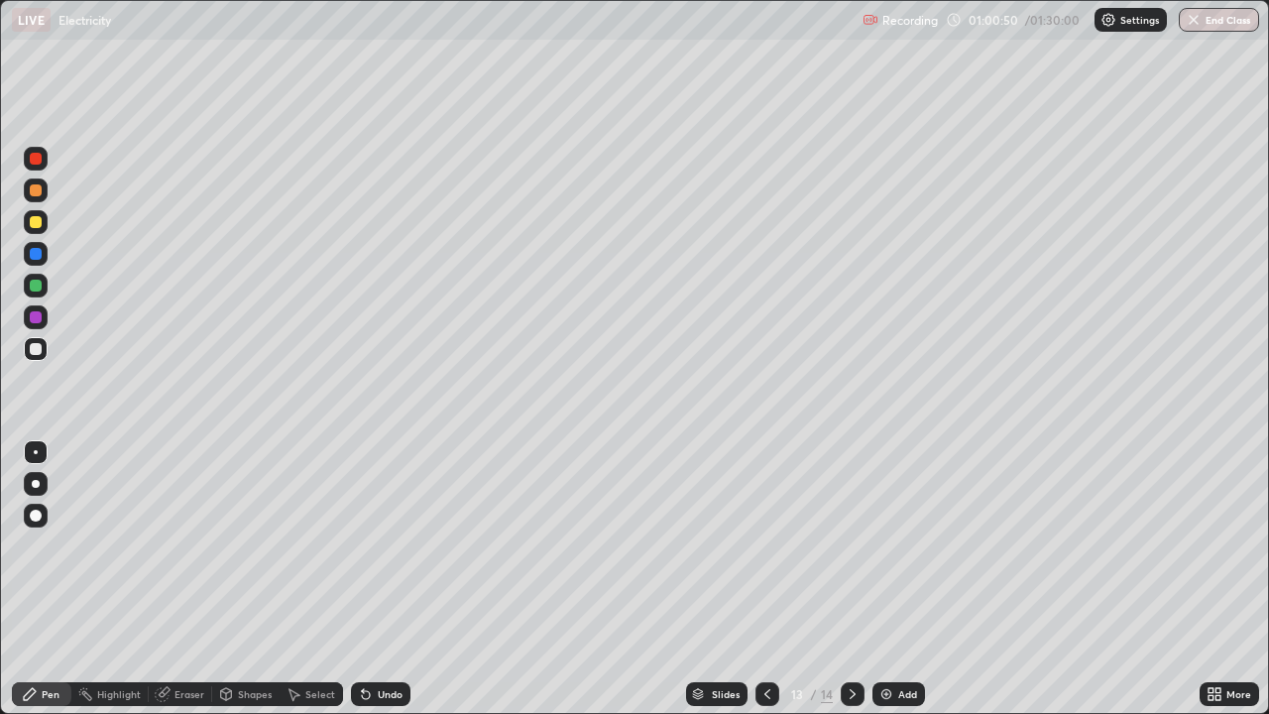
click at [1198, 21] on img "button" at bounding box center [1193, 20] width 16 height 16
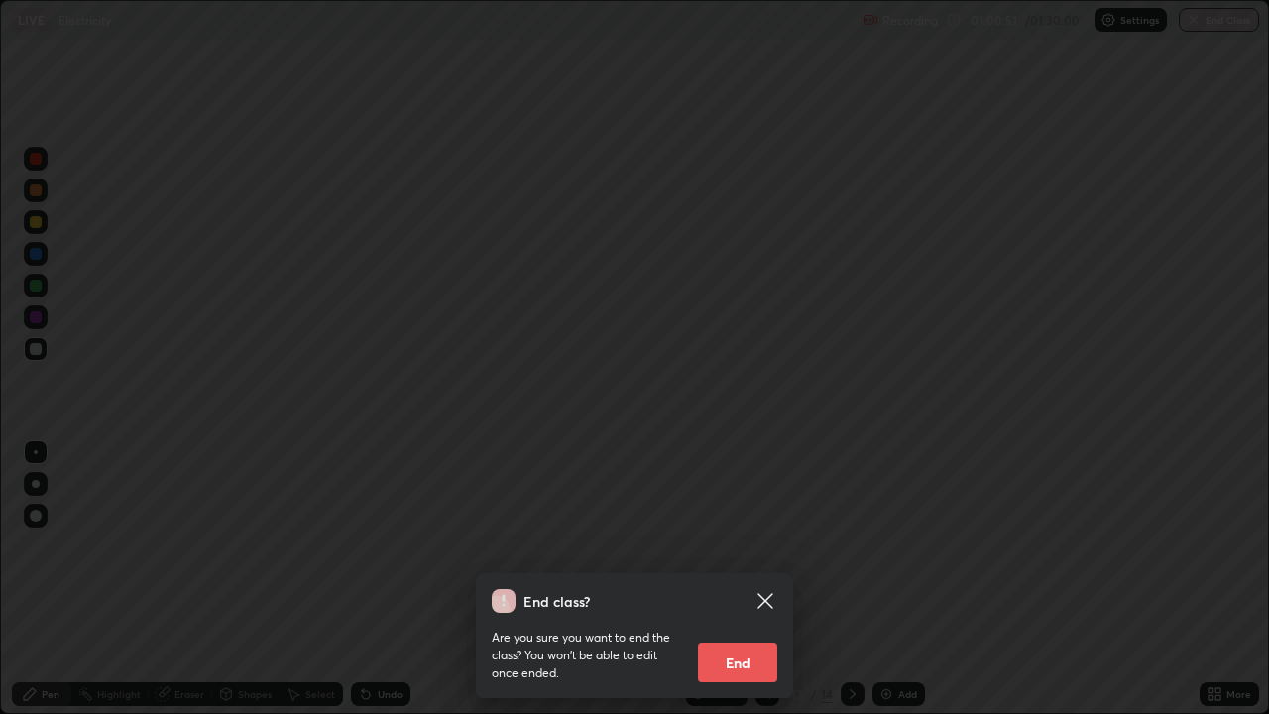
click at [700, 579] on button "End" at bounding box center [737, 662] width 79 height 40
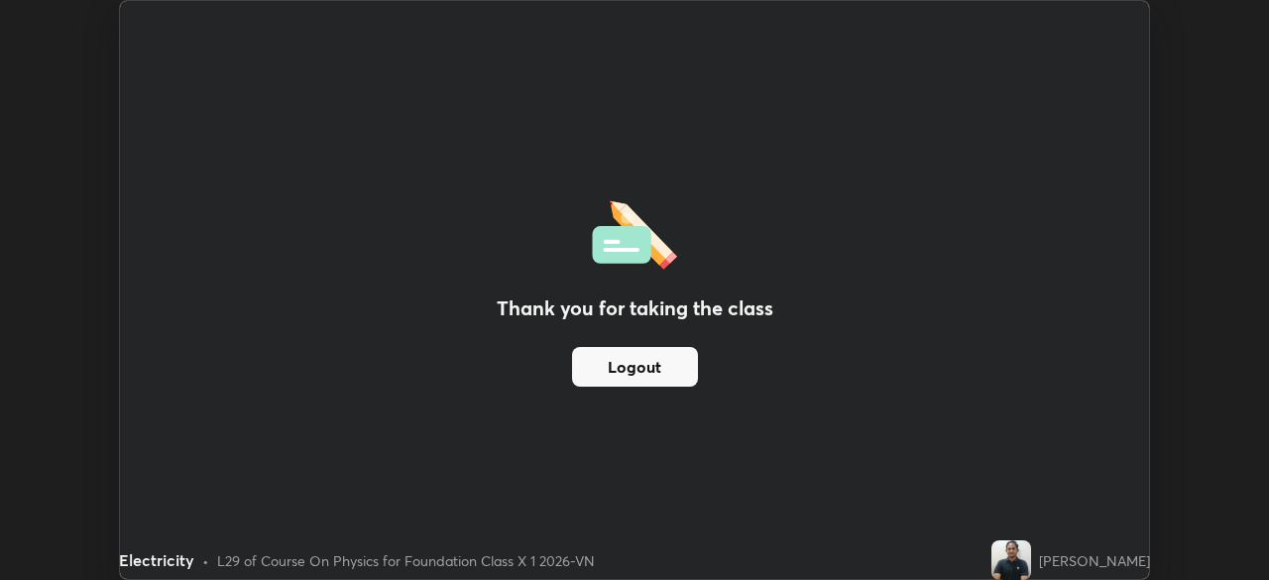
scroll to position [98524, 97836]
